Goal: Navigation & Orientation: Find specific page/section

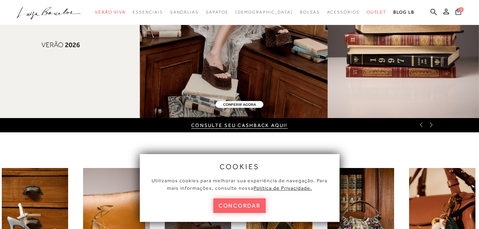
scroll to position [107, 0]
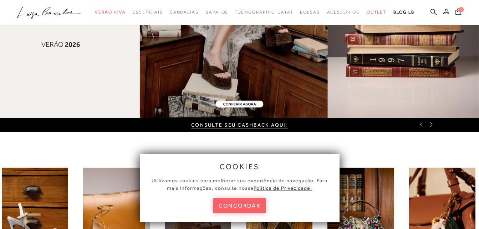
click at [341, 142] on div "SANDÁLIAS SAPATOS PLATAFORMAS [GEOGRAPHIC_DATA] BOLSAS ACESSÓRIOS" at bounding box center [239, 227] width 479 height 190
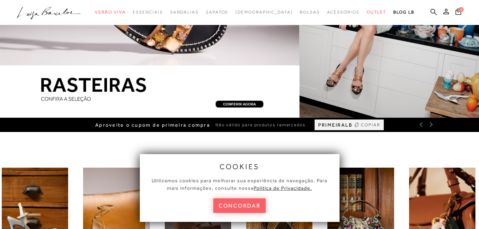
drag, startPoint x: 316, startPoint y: 143, endPoint x: 255, endPoint y: 209, distance: 90.1
click at [255, 209] on button "concordar" at bounding box center [239, 205] width 53 height 15
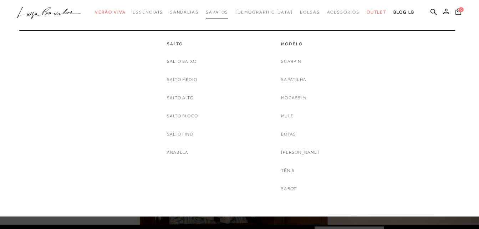
click at [228, 11] on span "Sapatos" at bounding box center [217, 12] width 22 height 5
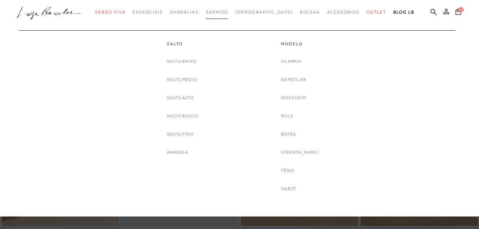
click at [228, 13] on span "Sapatos" at bounding box center [217, 12] width 22 height 5
click at [296, 133] on link "Botas" at bounding box center [288, 133] width 15 height 7
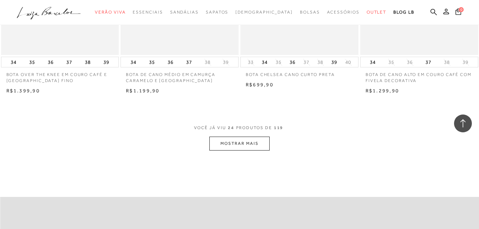
scroll to position [1272, 0]
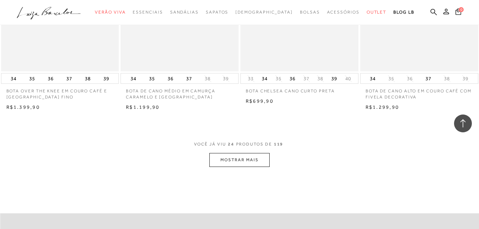
click at [249, 160] on button "MOSTRAR MAIS" at bounding box center [239, 160] width 60 height 14
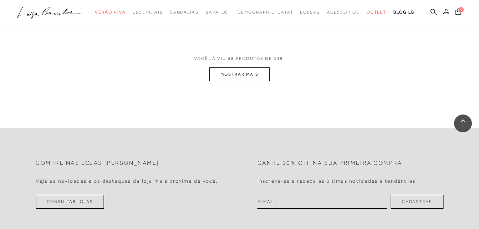
scroll to position [2697, 0]
click at [242, 73] on button "MOSTRAR MAIS" at bounding box center [239, 74] width 60 height 14
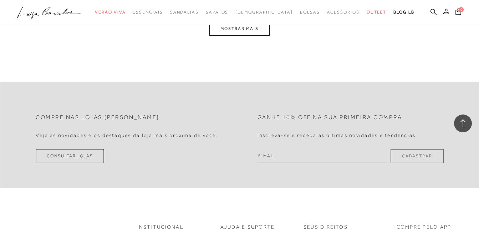
scroll to position [4088, 0]
click at [255, 30] on button "MOSTRAR MAIS" at bounding box center [239, 28] width 60 height 14
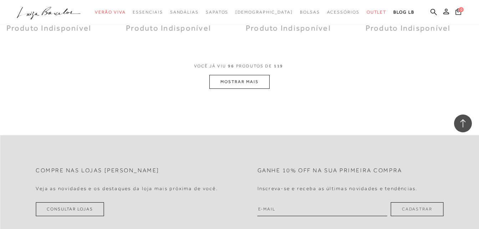
scroll to position [5367, 0]
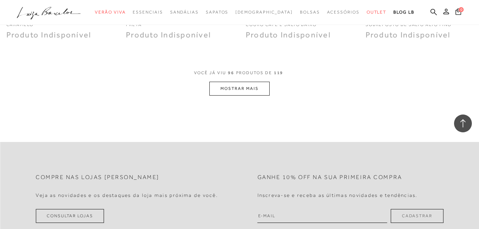
click at [243, 87] on button "MOSTRAR MAIS" at bounding box center [239, 89] width 60 height 14
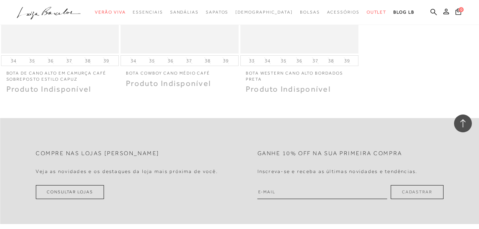
scroll to position [6651, 0]
